Goal: Information Seeking & Learning: Understand process/instructions

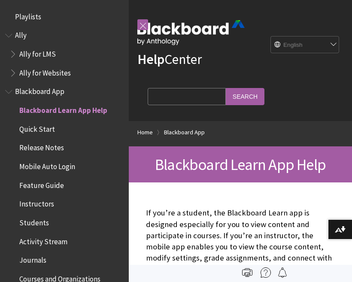
scroll to position [89, 0]
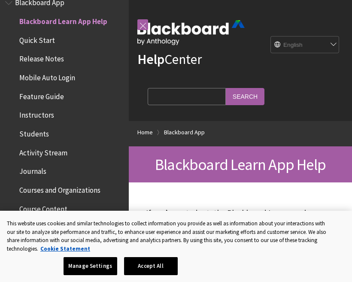
click at [29, 127] on span "Students" at bounding box center [34, 133] width 30 height 12
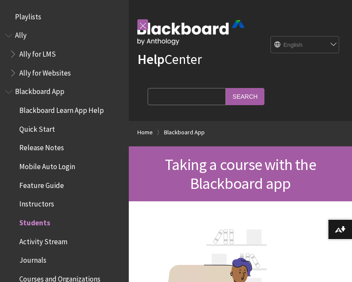
click at [55, 131] on span "Quick Start" at bounding box center [66, 129] width 114 height 15
